Goal: Complete application form

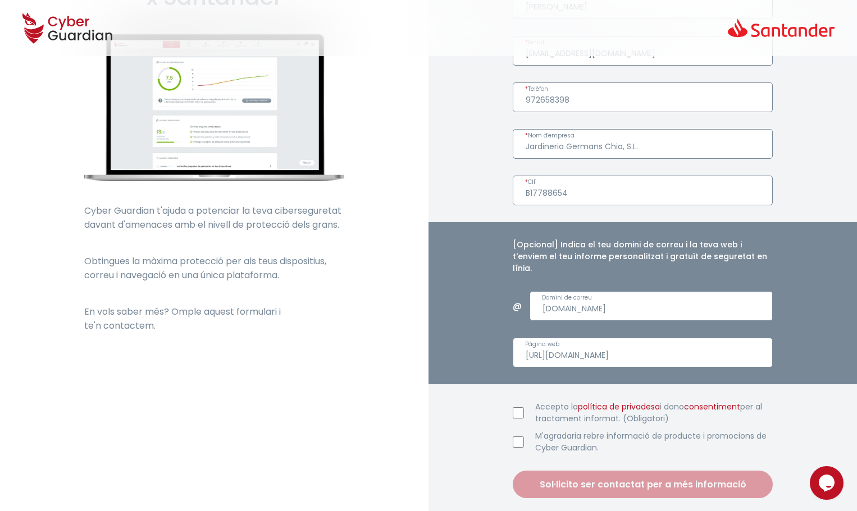
click at [522, 408] on input "Accepto la política de privadesa i dono consentiment per al tractament informat…" at bounding box center [518, 413] width 11 height 11
checkbox input "true"
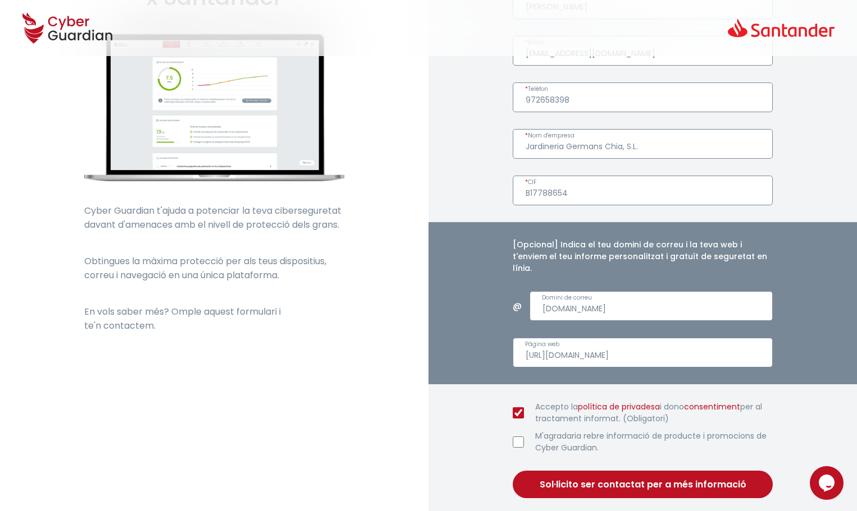
click at [517, 437] on input "M'agradaria rebre informació de producte i promocions de Cyber ​​Guardian." at bounding box center [518, 442] width 11 height 11
checkbox input "true"
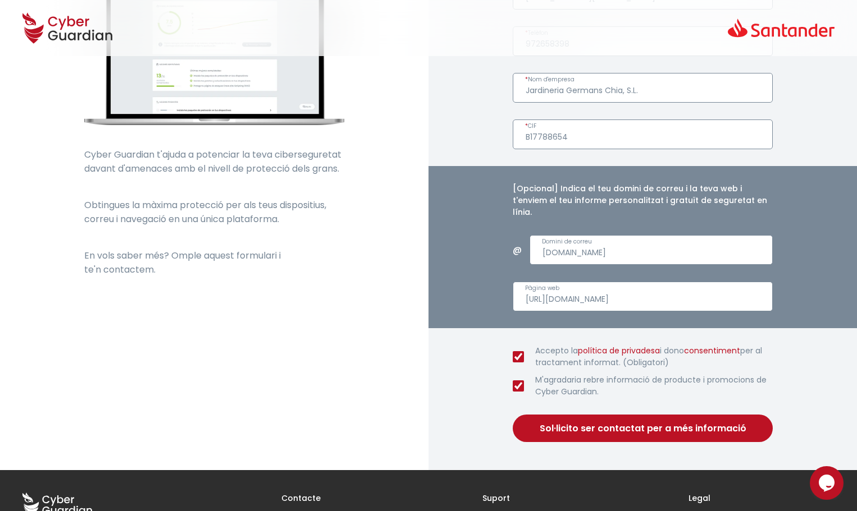
click at [583, 422] on font "Sol·licito ser contactat per a més informació" at bounding box center [643, 428] width 207 height 13
click at [692, 286] on input "[URL][DOMAIN_NAME]" at bounding box center [643, 297] width 260 height 30
click at [666, 325] on form "[PERSON_NAME] * Nom i cognoms [EMAIL_ADDRESS][DOMAIN_NAME] * Email 972658398 * …" at bounding box center [643, 187] width 260 height 509
click at [646, 422] on font "Sol·licito ser contactat per a més informació" at bounding box center [643, 428] width 207 height 13
drag, startPoint x: 679, startPoint y: 289, endPoint x: 451, endPoint y: 291, distance: 227.4
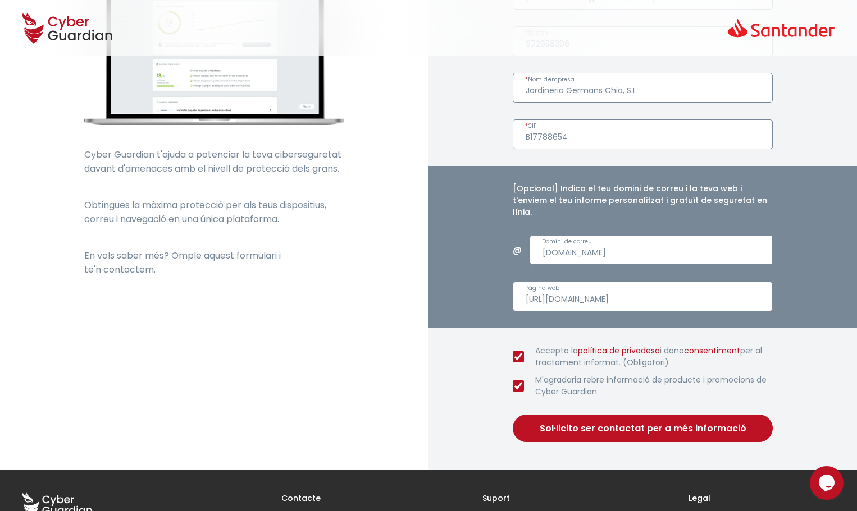
click at [451, 291] on div "[Opcional] Indica el teu domini de correu i la teva web i t'enviem el teu infor…" at bounding box center [642, 247] width 428 height 162
click at [496, 371] on div "Omple les teves dades i et contactem: [PERSON_NAME] * Nom i cognoms [EMAIL_ADDR…" at bounding box center [642, 171] width 428 height 600
click at [655, 422] on font "Sol·licito ser contactat per a més informació" at bounding box center [643, 428] width 207 height 13
click at [651, 318] on form "[PERSON_NAME] * Nom i cognoms [EMAIL_ADDRESS][DOMAIN_NAME] * Email 972658398 * …" at bounding box center [643, 187] width 260 height 509
click at [559, 282] on input "Pàgina web" at bounding box center [643, 297] width 260 height 30
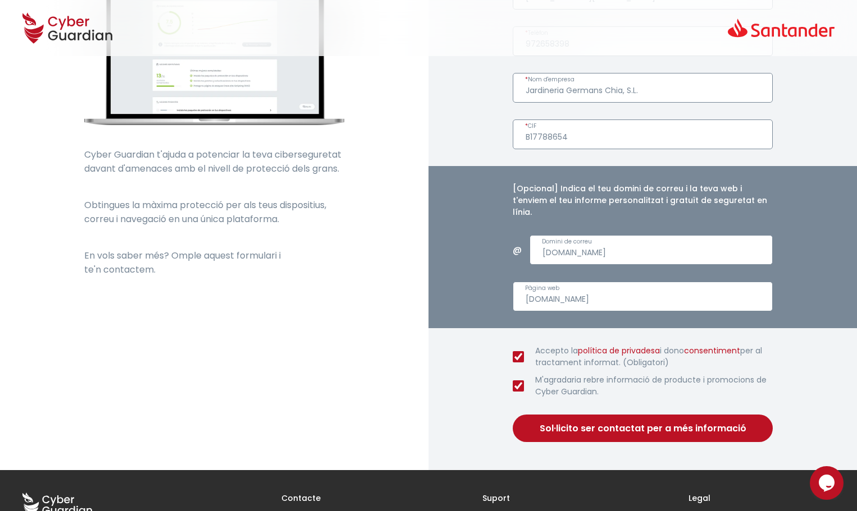
type input "[DOMAIN_NAME]"
click at [586, 422] on font "Sol·licito ser contactat per a més informació" at bounding box center [643, 428] width 207 height 13
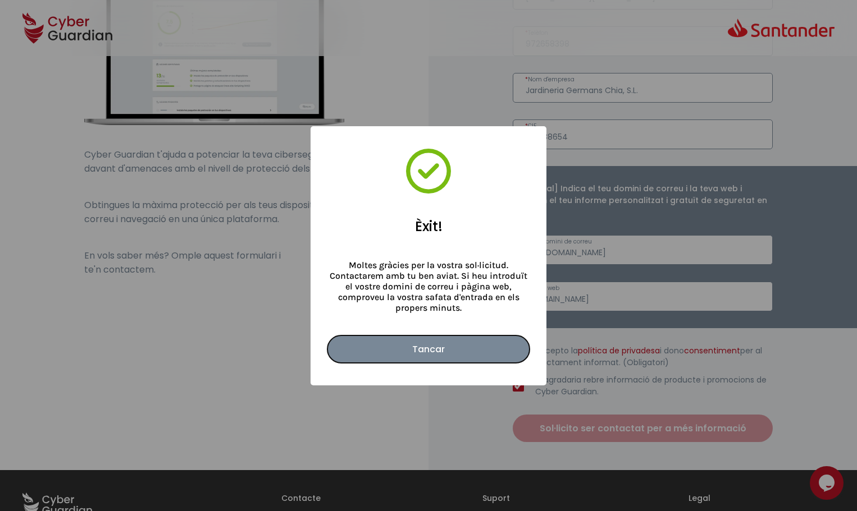
click at [442, 349] on font "Tancar" at bounding box center [428, 349] width 33 height 13
